Goal: Task Accomplishment & Management: Use online tool/utility

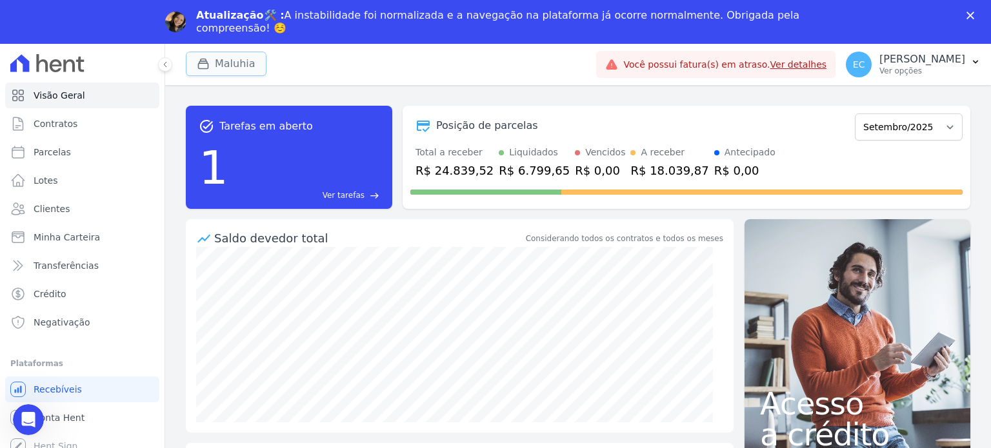
click at [240, 56] on button "Maluhia" at bounding box center [226, 64] width 81 height 25
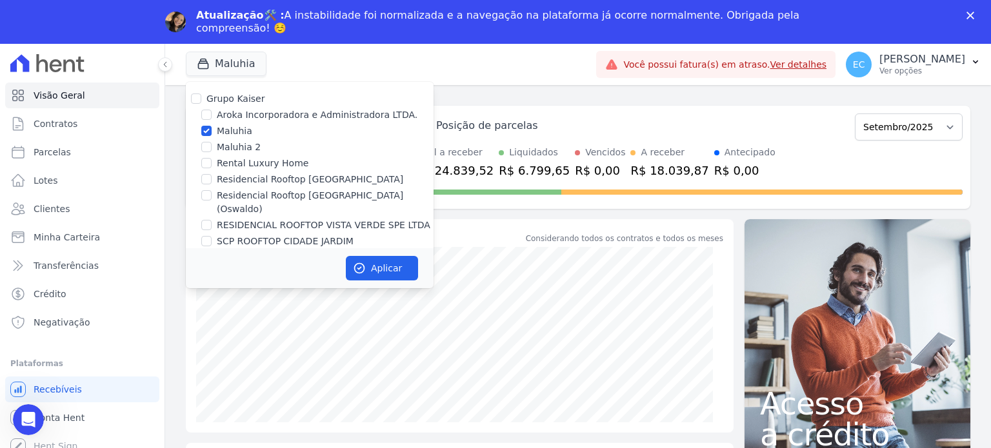
click at [233, 139] on div "Grupo Kaiser Aroka Incorporadora e Administradora LTDA. Maluhia Maluhia 2 Renta…" at bounding box center [310, 170] width 248 height 177
click at [237, 135] on label "Maluhia" at bounding box center [234, 132] width 35 height 14
click at [212, 135] on input "Maluhia" at bounding box center [206, 131] width 10 height 10
checkbox input "false"
click at [241, 162] on label "Rental Luxury Home" at bounding box center [263, 164] width 92 height 14
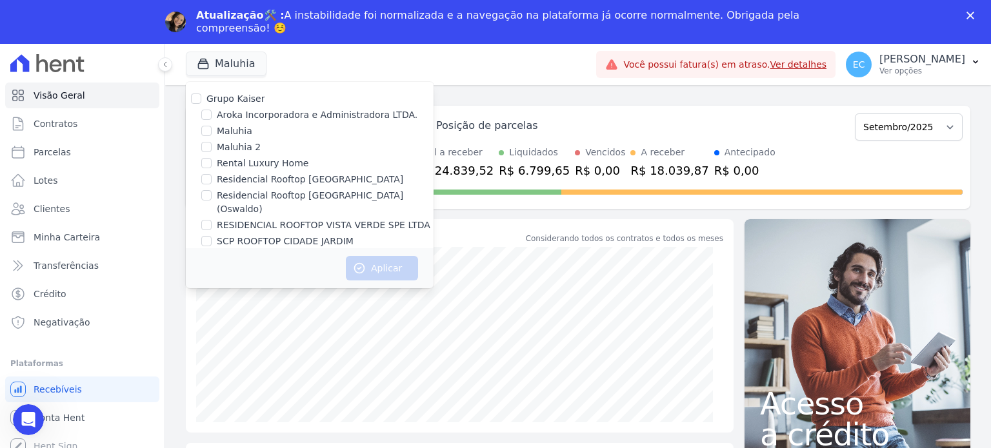
click at [212, 162] on input "Rental Luxury Home" at bounding box center [206, 163] width 10 height 10
checkbox input "true"
click at [369, 257] on button "Aplicar" at bounding box center [382, 268] width 72 height 25
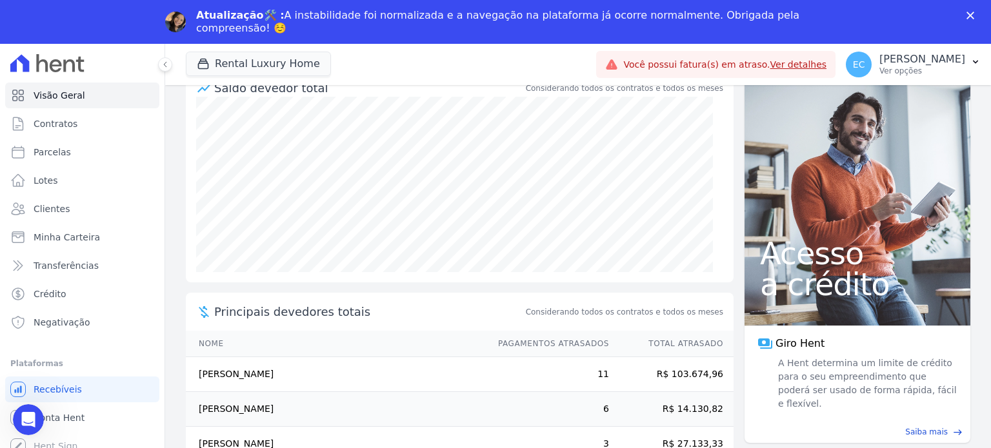
scroll to position [209, 0]
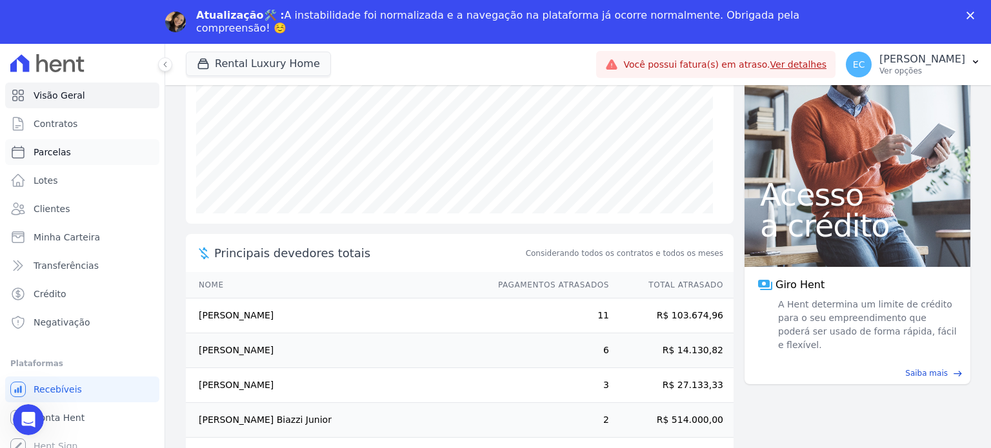
click at [64, 154] on span "Parcelas" at bounding box center [52, 152] width 37 height 13
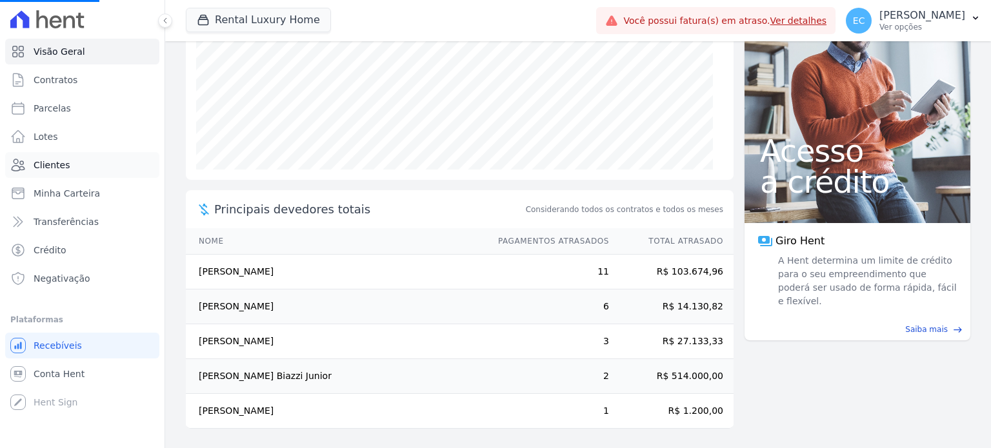
select select
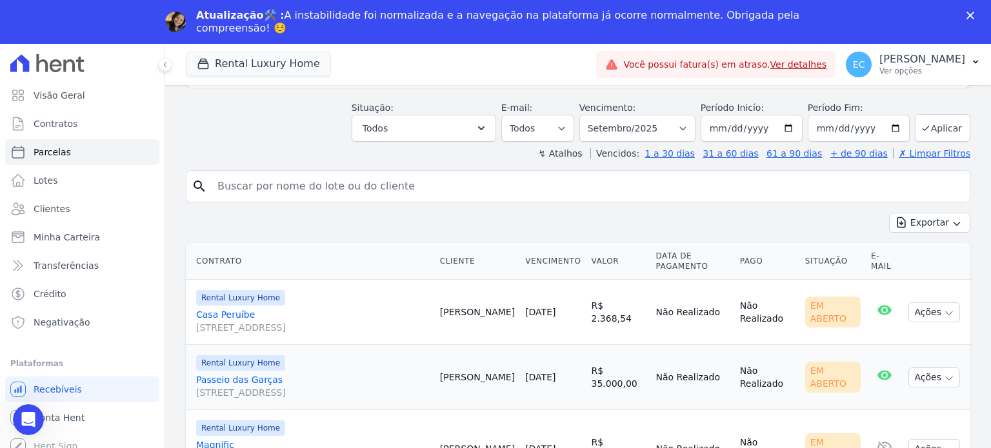
scroll to position [192, 0]
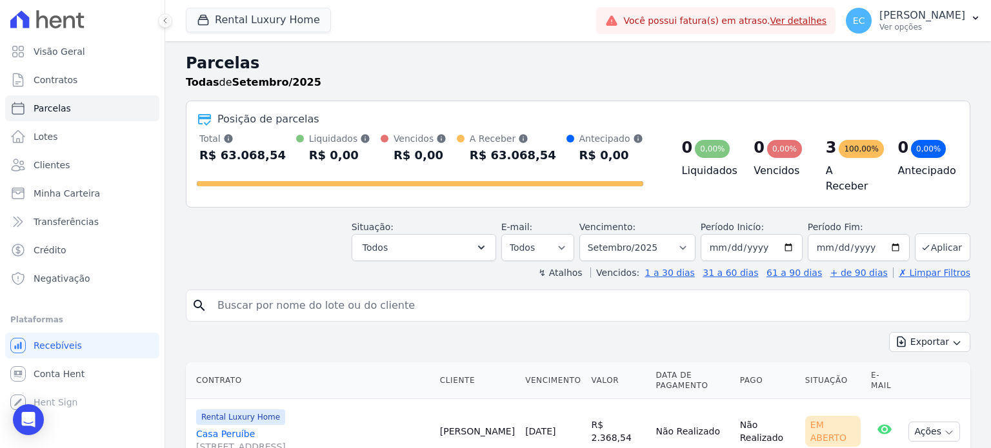
select select
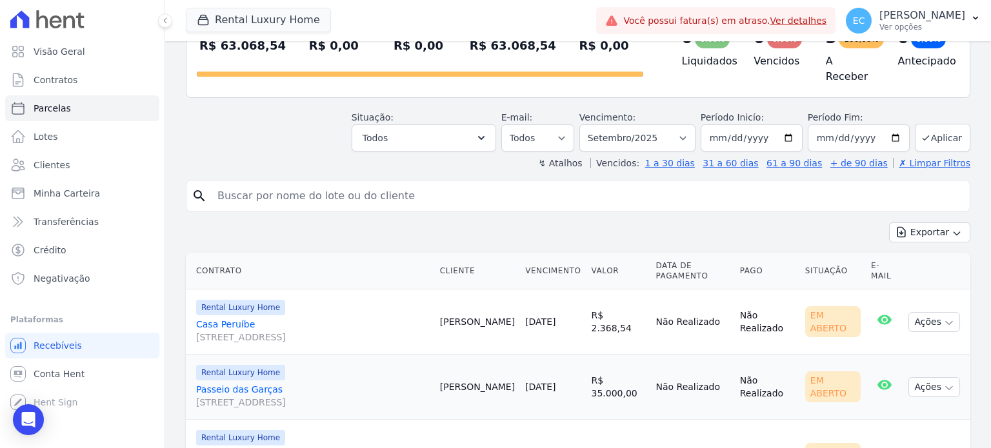
scroll to position [192, 0]
